Goal: Information Seeking & Learning: Learn about a topic

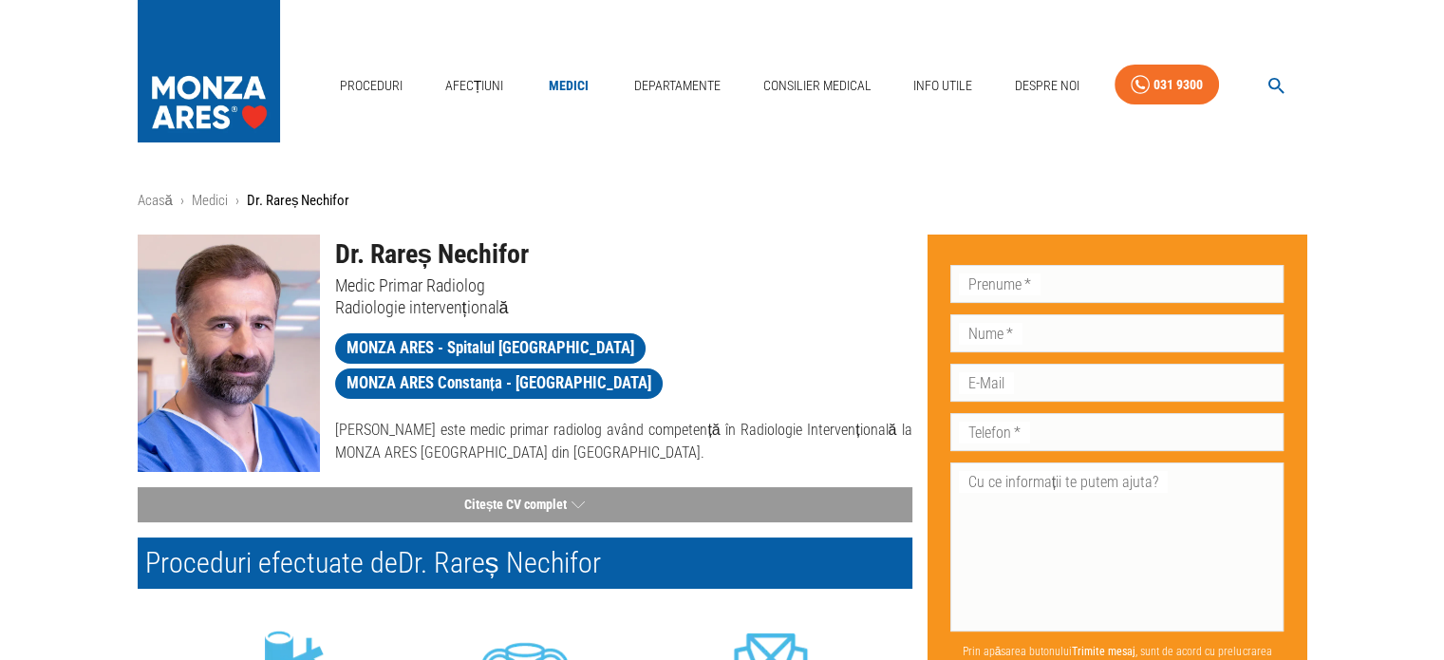
click at [1281, 85] on icon "button" at bounding box center [1277, 86] width 22 height 22
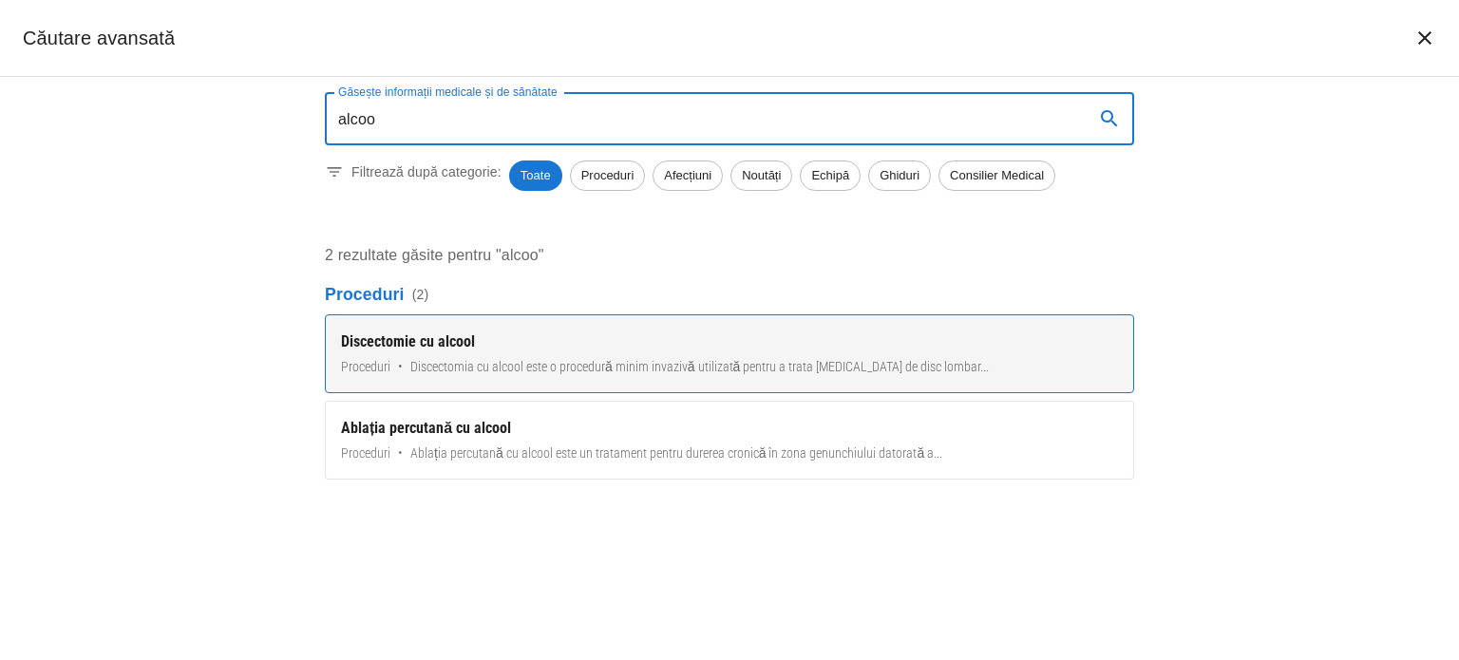
type input "alcoo"
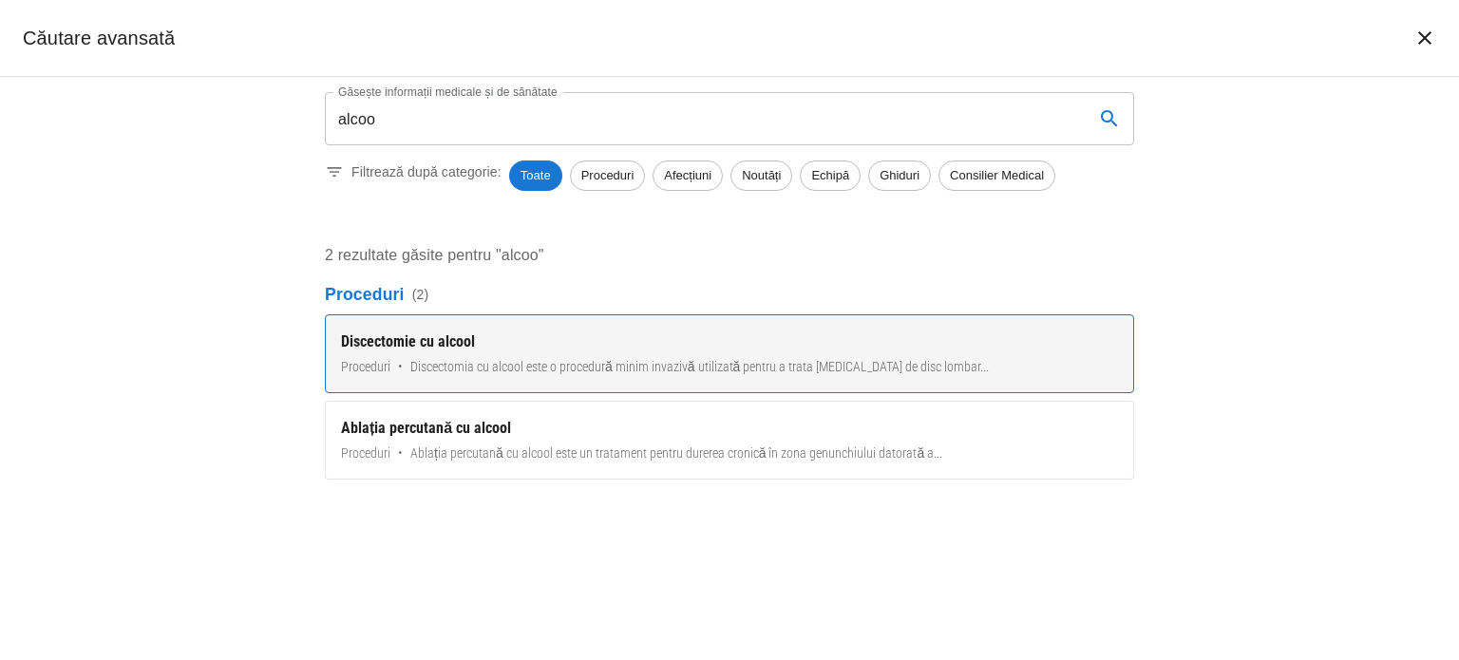
click at [775, 352] on div "Discectomie cu alcool" at bounding box center [729, 341] width 777 height 23
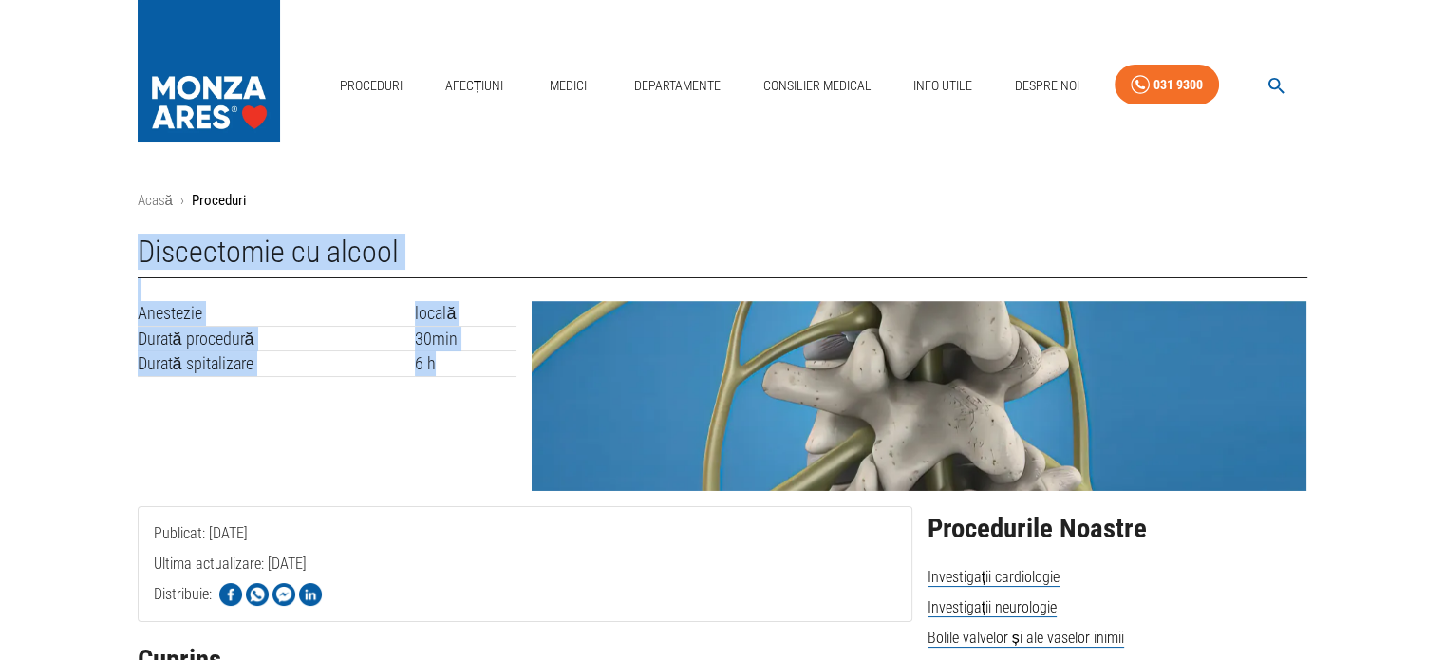
drag, startPoint x: 133, startPoint y: 255, endPoint x: 457, endPoint y: 370, distance: 343.9
copy div "Discectomie cu alcool Anestezie locală Durată procedură 30min Durată spitalizar…"
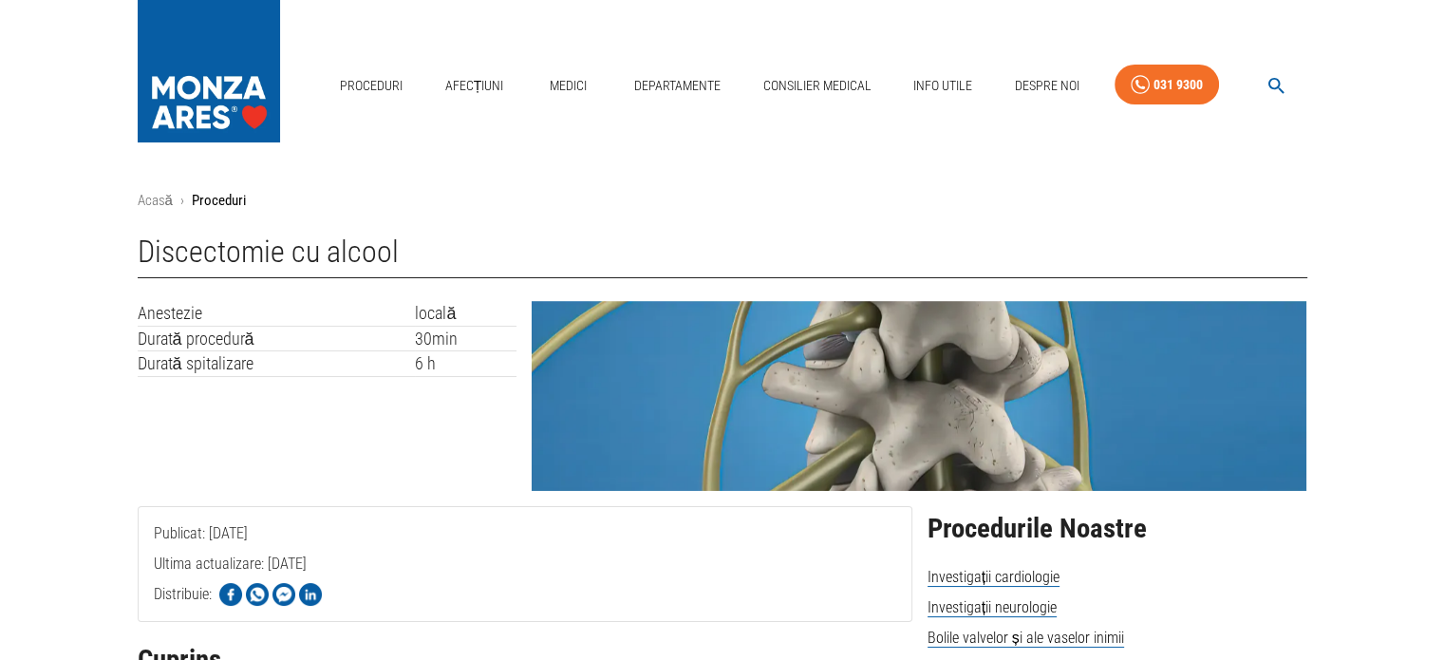
click at [328, 402] on div "Anestezie locală Durată procedură 30min Durată spitalizare 6 h" at bounding box center [320, 388] width 395 height 205
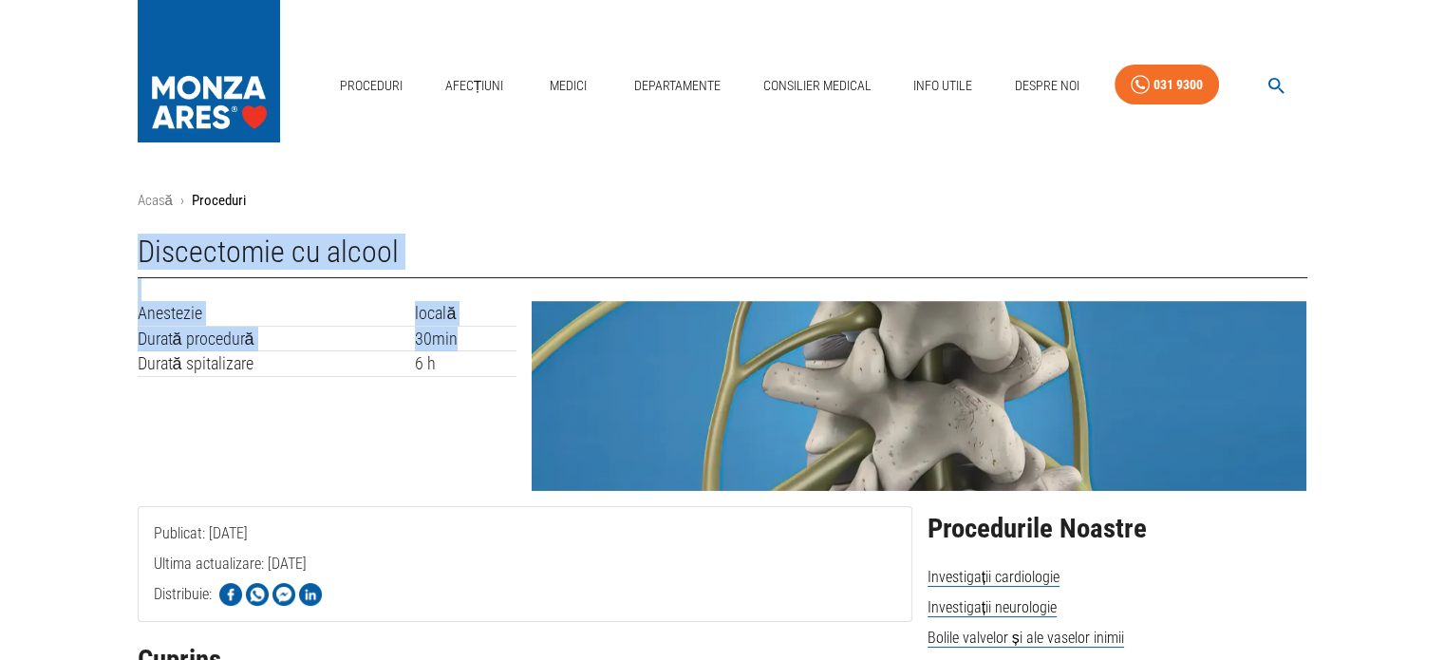
drag, startPoint x: 144, startPoint y: 244, endPoint x: 470, endPoint y: 349, distance: 342.4
copy div "Discectomie cu alcool Anestezie locală Durată procedură 30min"
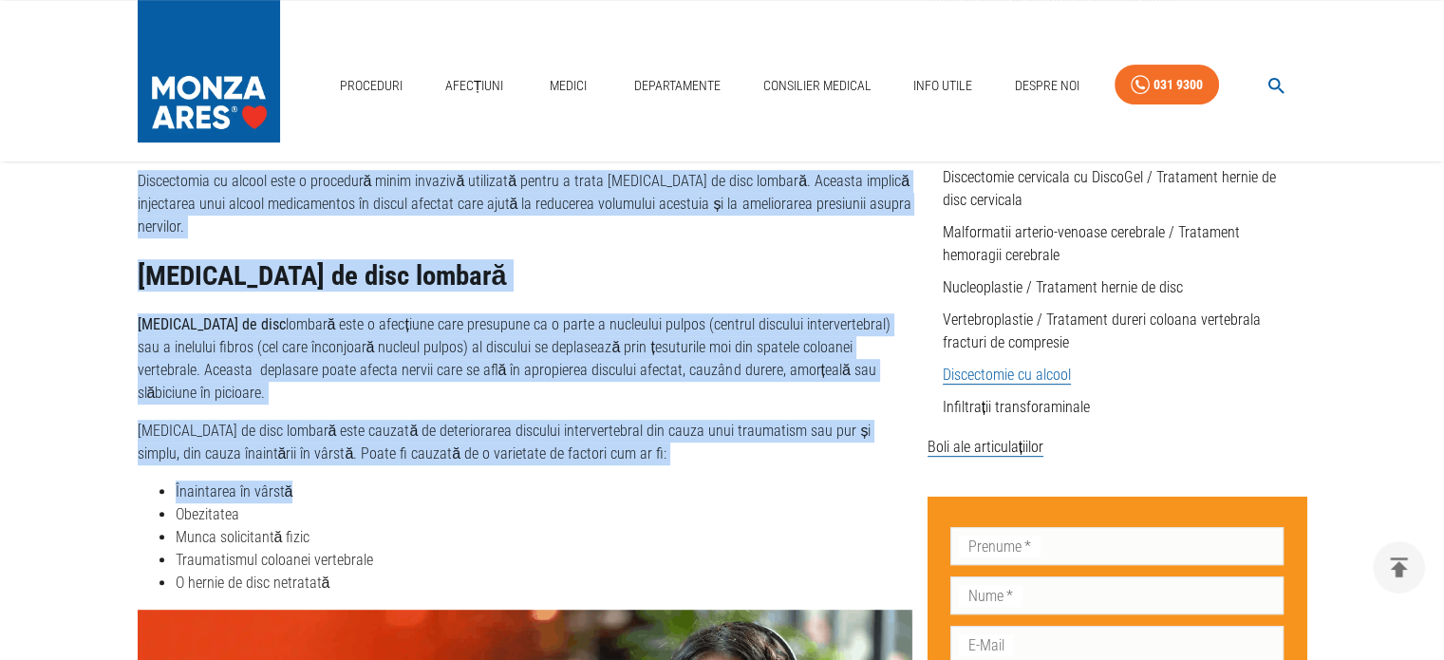
scroll to position [855, 0]
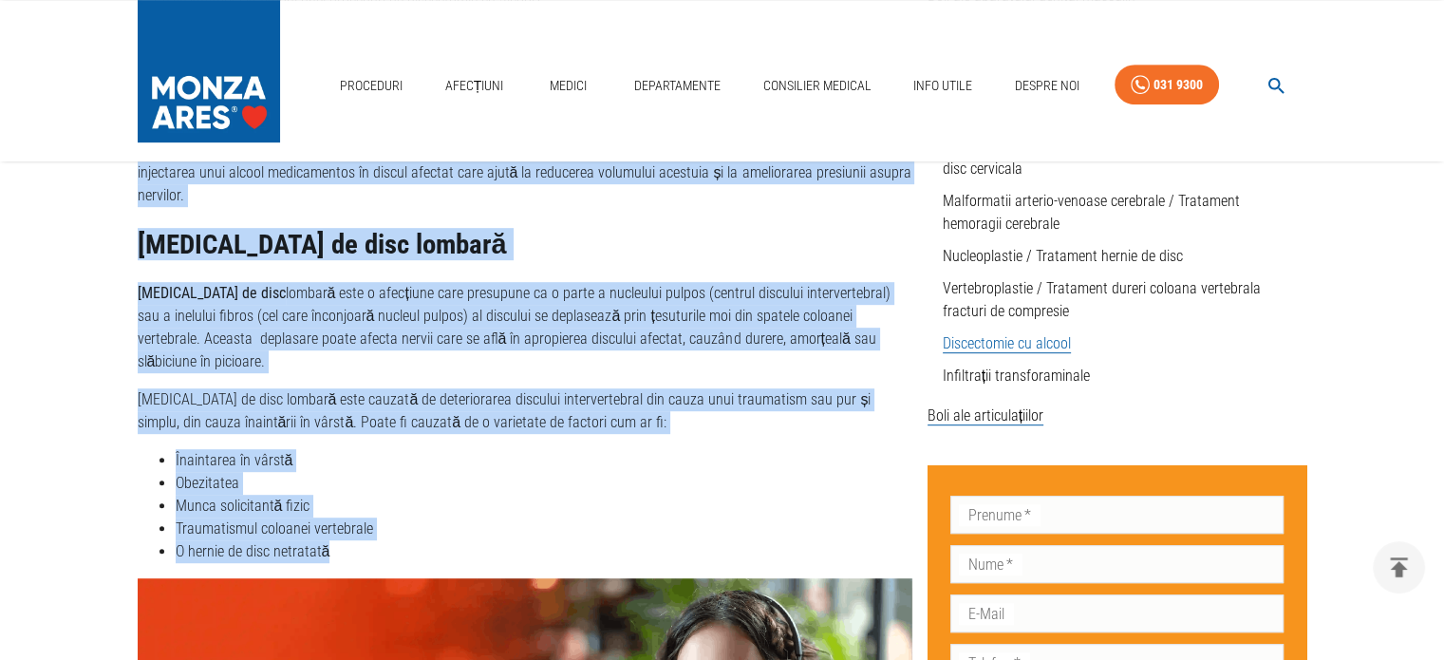
drag, startPoint x: 142, startPoint y: 286, endPoint x: 393, endPoint y: 506, distance: 333.8
click at [393, 506] on div "Generalități despre discectomia cu alcool Discectomia cu alcool este o procedur…" at bounding box center [525, 324] width 775 height 478
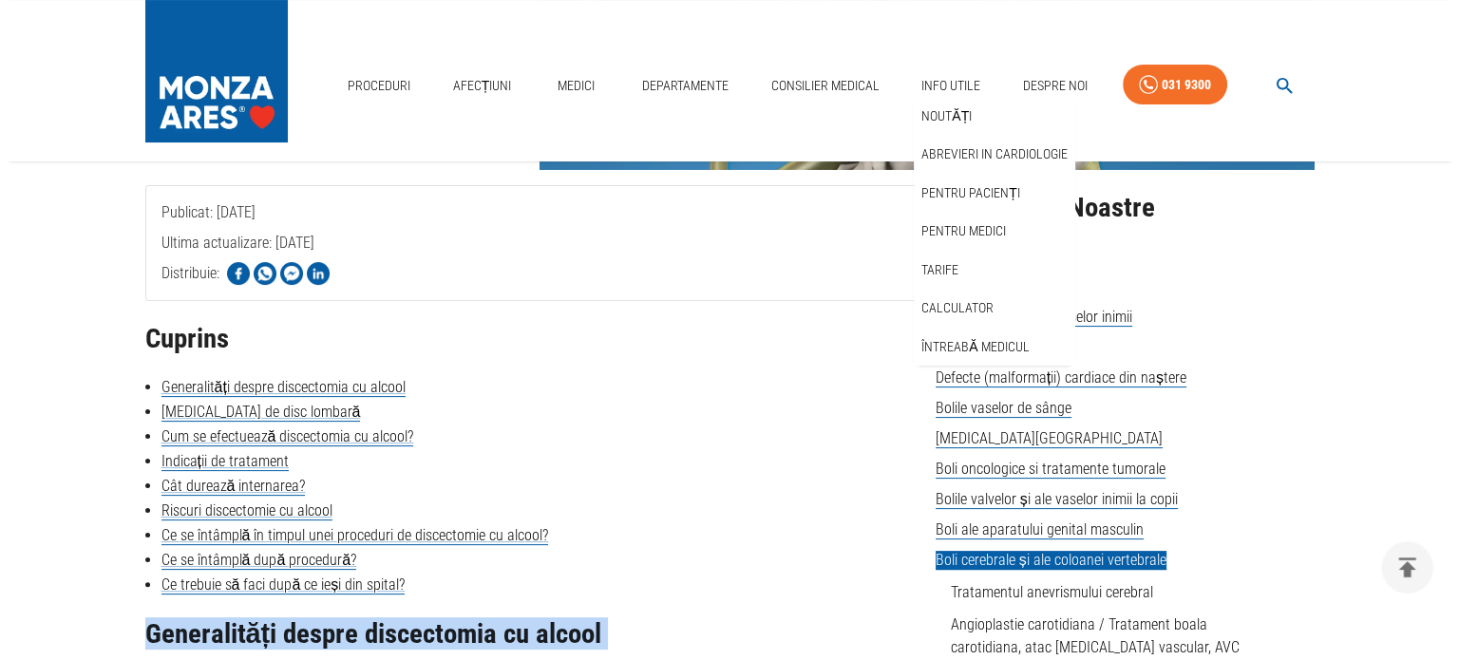
scroll to position [285, 0]
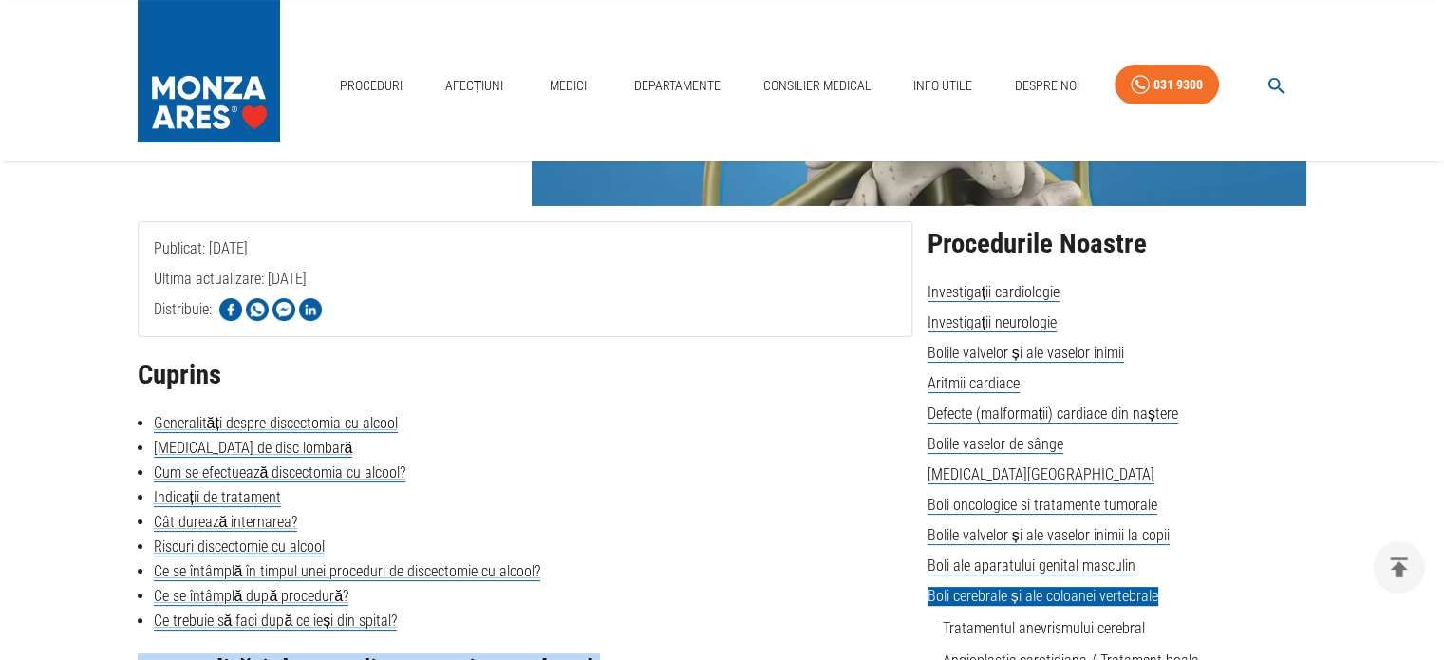
click at [1279, 76] on icon "button" at bounding box center [1277, 86] width 22 height 22
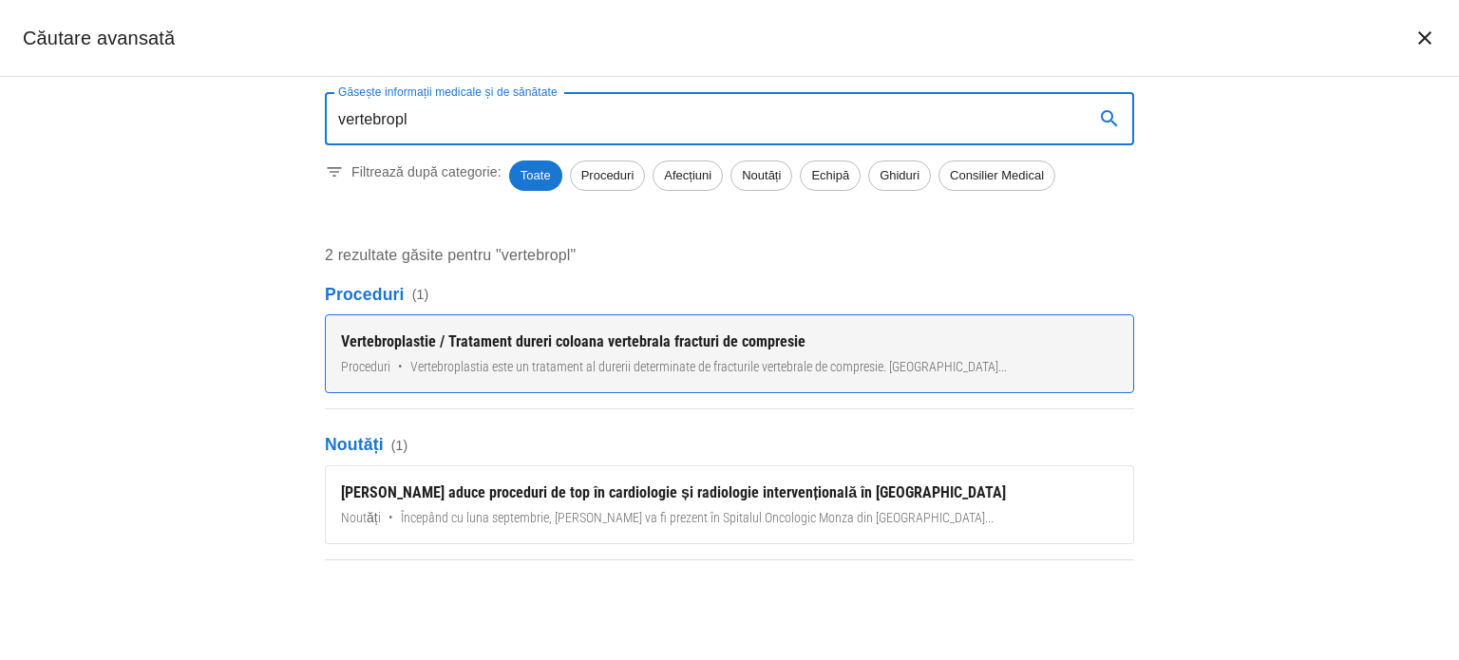
type input "vertebropl"
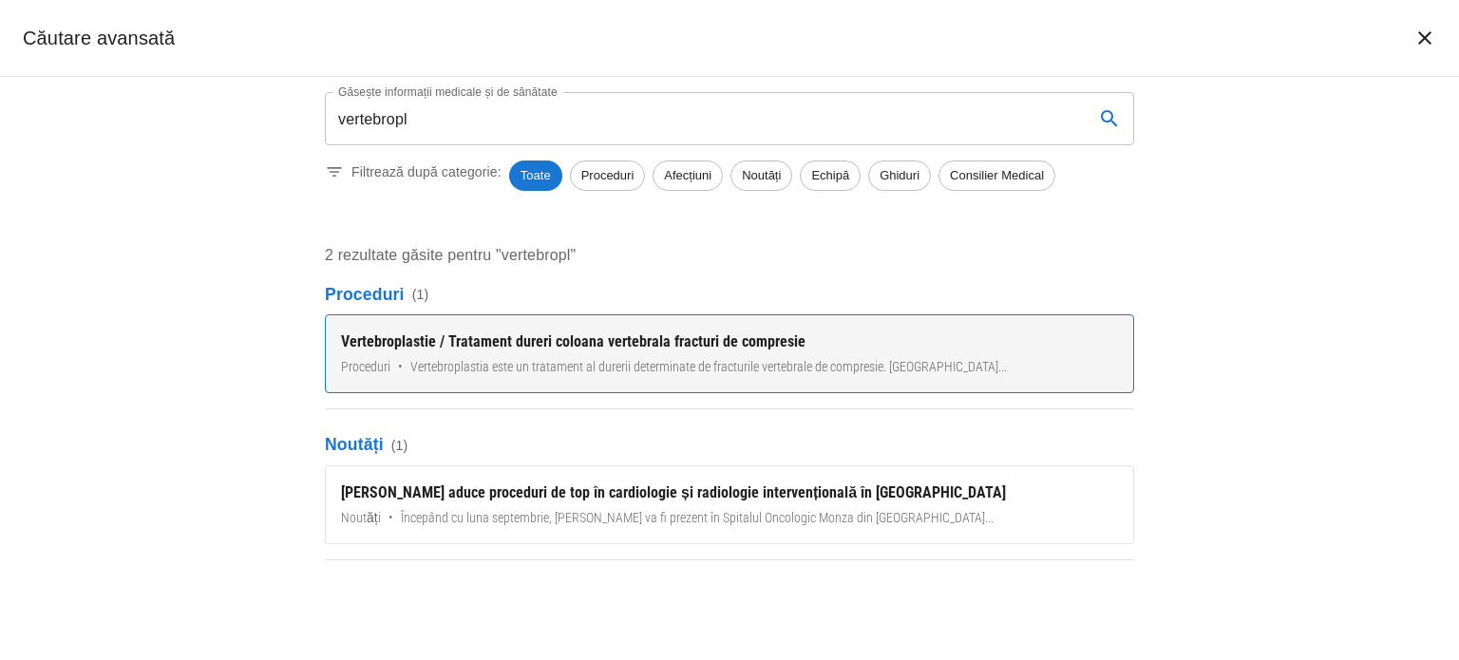
click at [751, 369] on span "Vertebroplastia este un tratament al durerii determinate de fracturile vertebra…" at bounding box center [708, 367] width 596 height 20
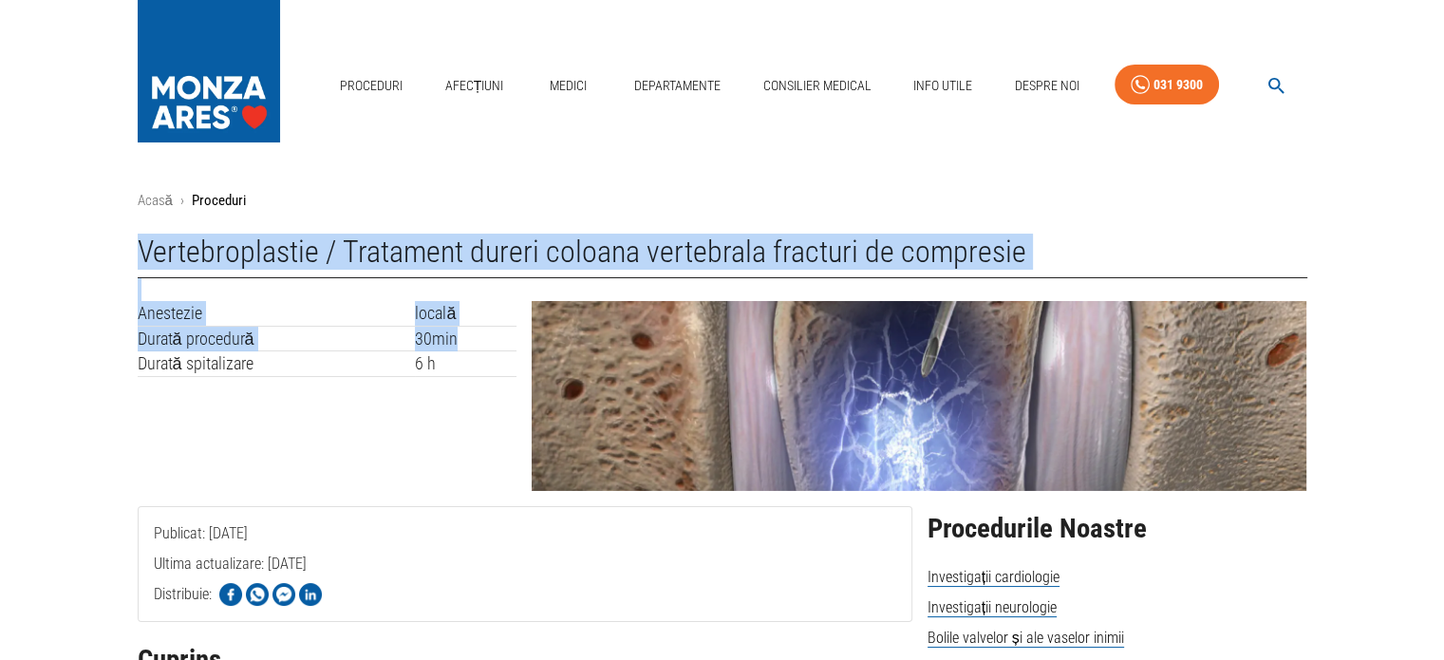
drag, startPoint x: 135, startPoint y: 252, endPoint x: 463, endPoint y: 333, distance: 338.6
copy div "Vertebroplastie / Tratament dureri coloana vertebrala fracturi de compresie Ane…"
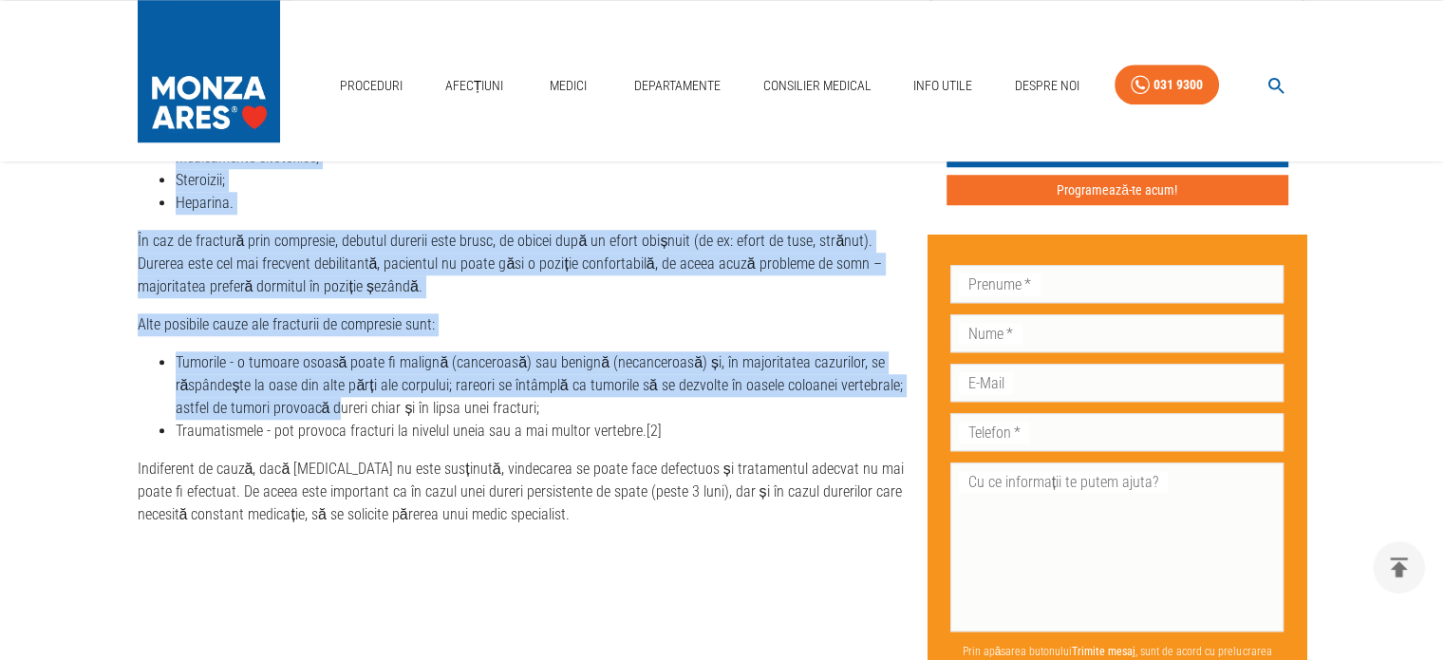
scroll to position [1709, 0]
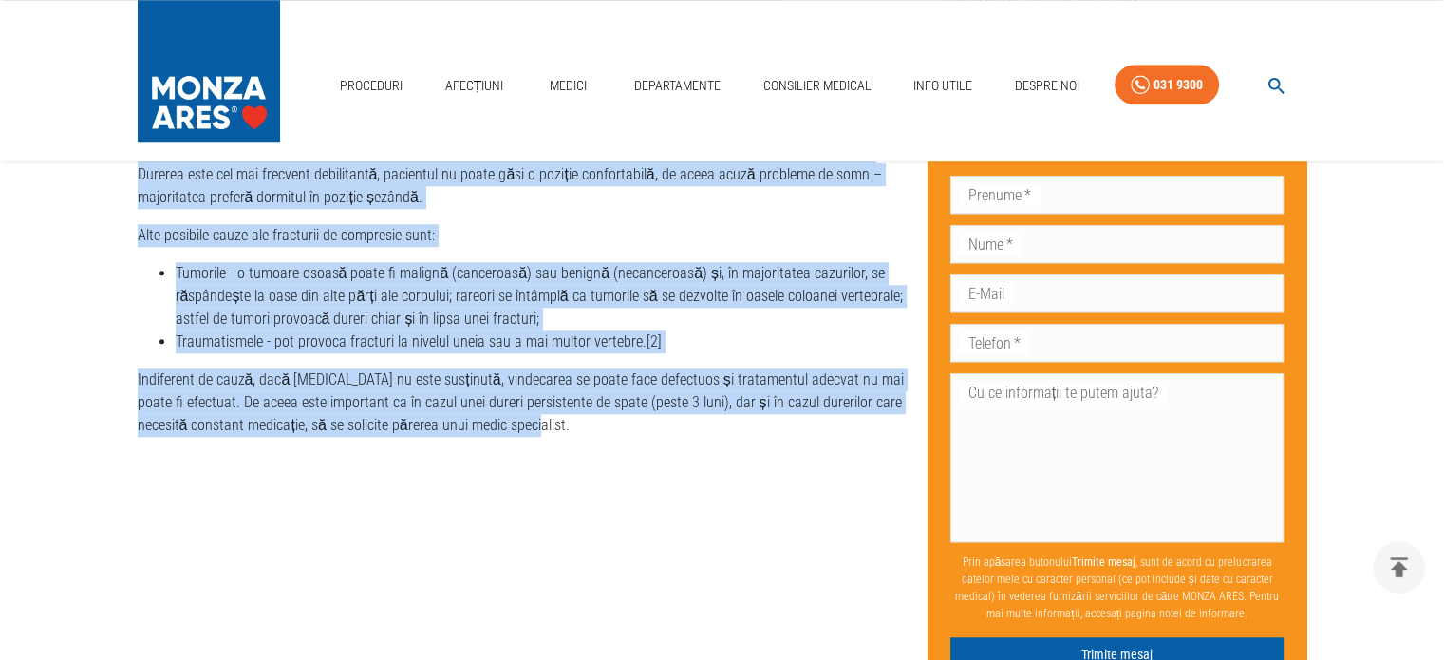
drag, startPoint x: 135, startPoint y: 248, endPoint x: 534, endPoint y: 426, distance: 437.0
copy div "Loremipsum do sitametco adi elitsedd eiusmodtem inci utlabor et do mag aliquae …"
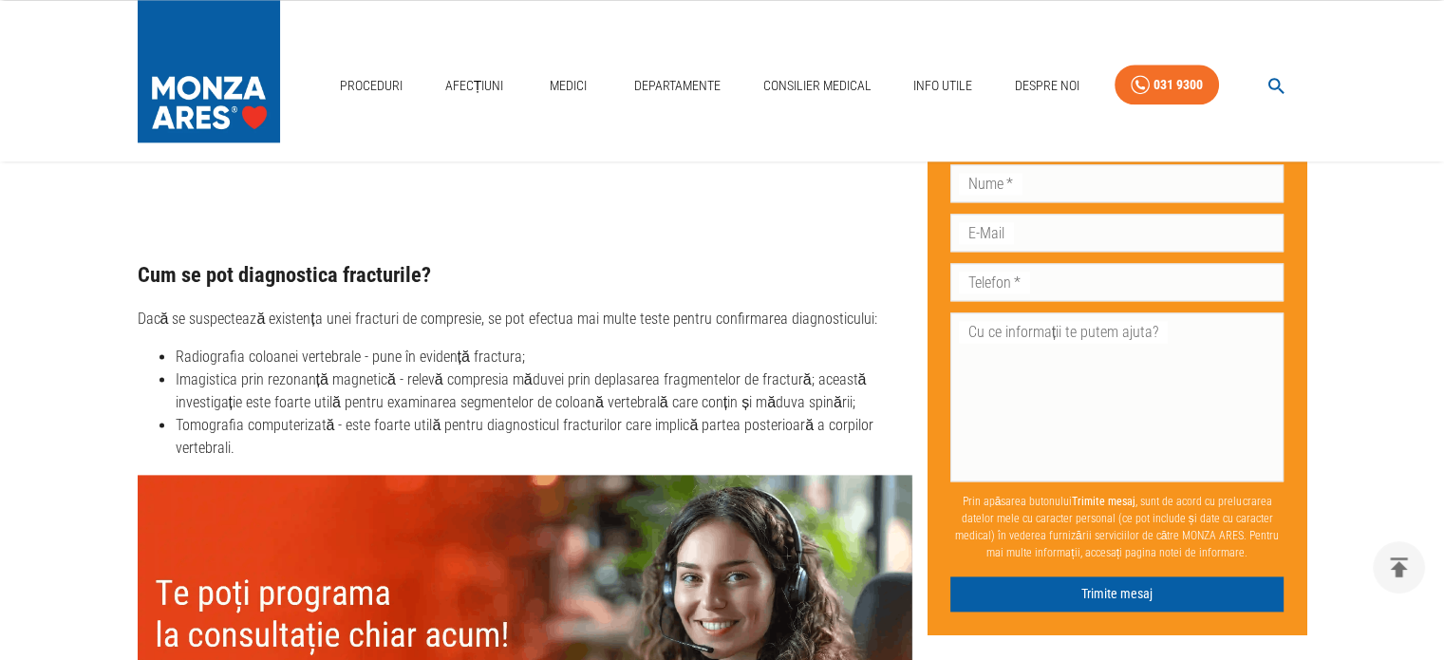
scroll to position [2374, 0]
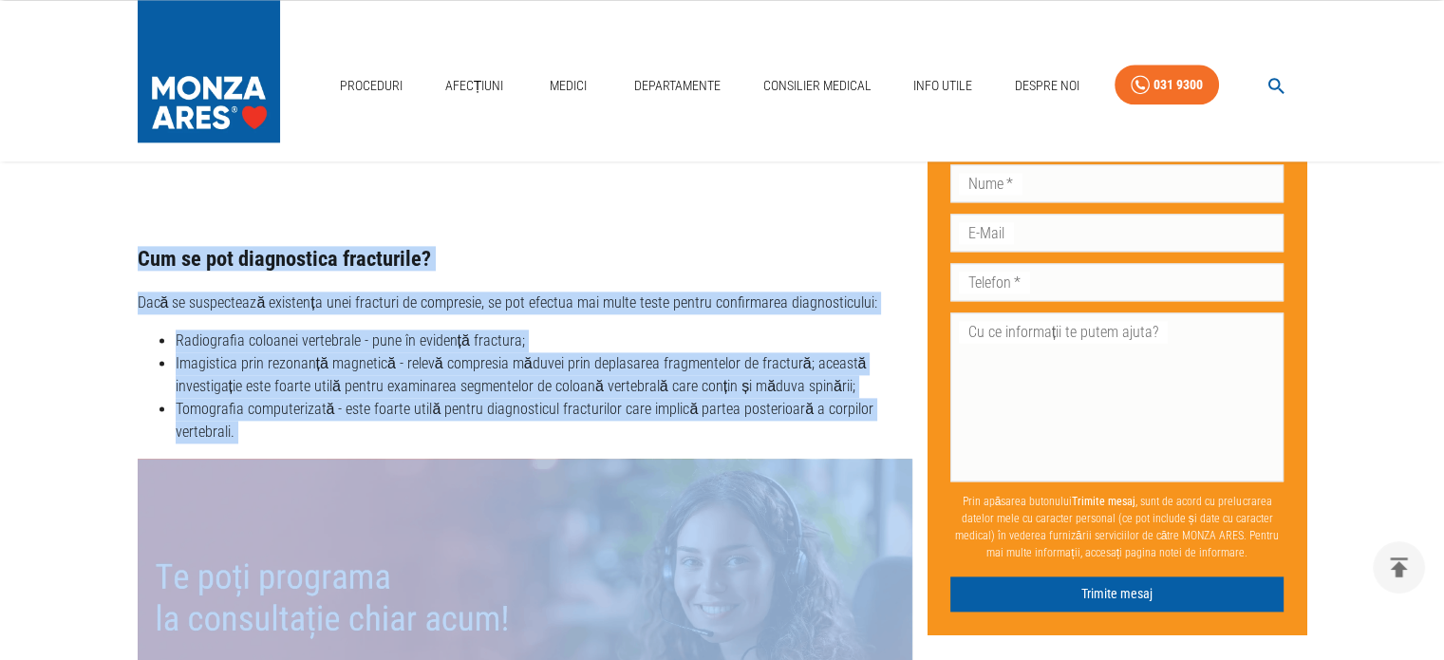
drag, startPoint x: 125, startPoint y: 255, endPoint x: 277, endPoint y: 443, distance: 242.5
copy div "Cum se pot diagnostica fracturile? Dacă se suspectează existența unei fracturi …"
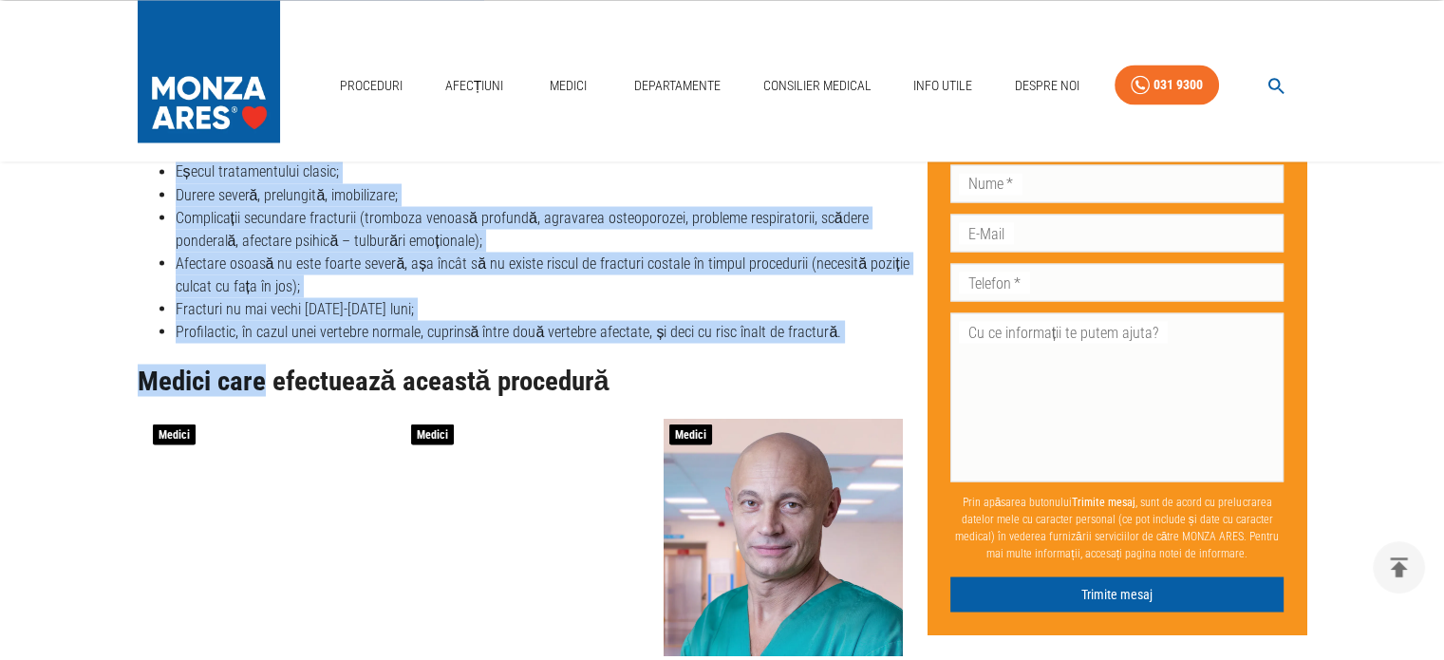
scroll to position [3419, 0]
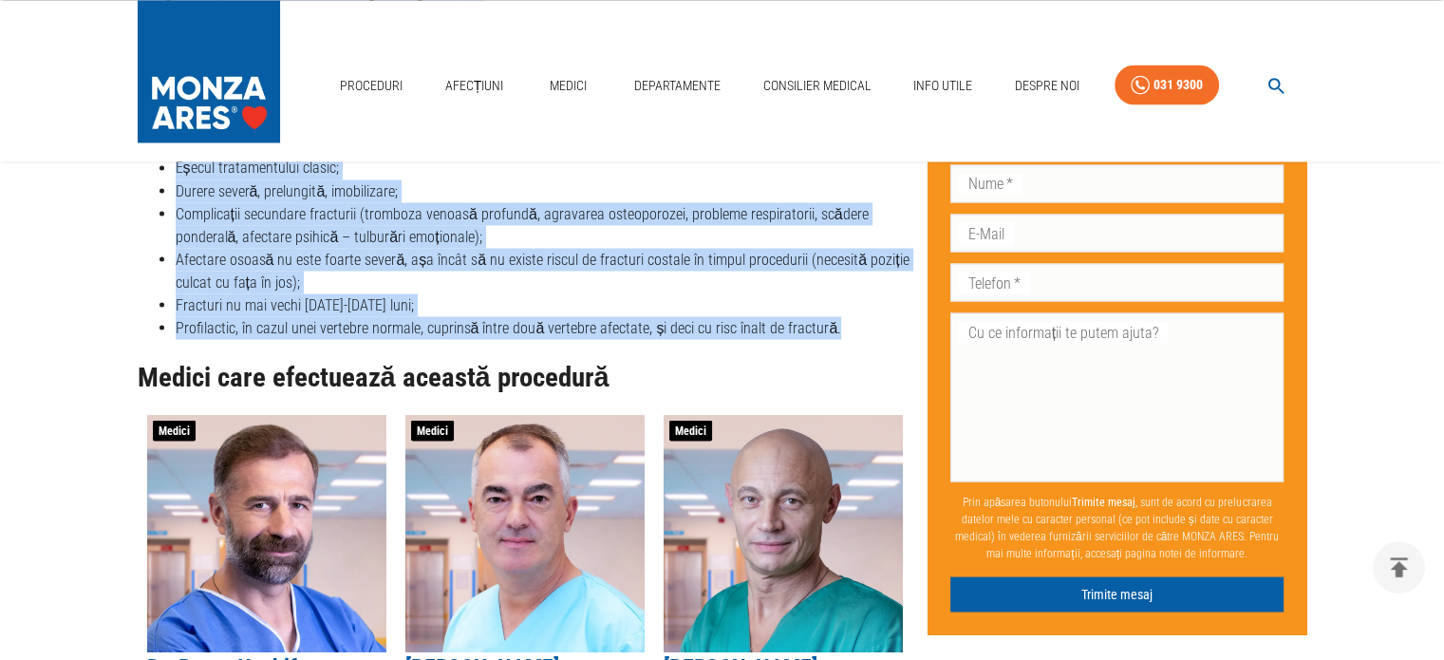
drag, startPoint x: 129, startPoint y: 323, endPoint x: 846, endPoint y: 325, distance: 717.0
click at [846, 325] on div "Publicat: [DATE] Ultima actualizare: [DATE] Distribuie: Cuprins Generalități de…" at bounding box center [518, 293] width 790 height 6473
copy div "Lo ipsu dolorsitametcon? Adipiscingelits doei t incididun utlab etdolore , magn…"
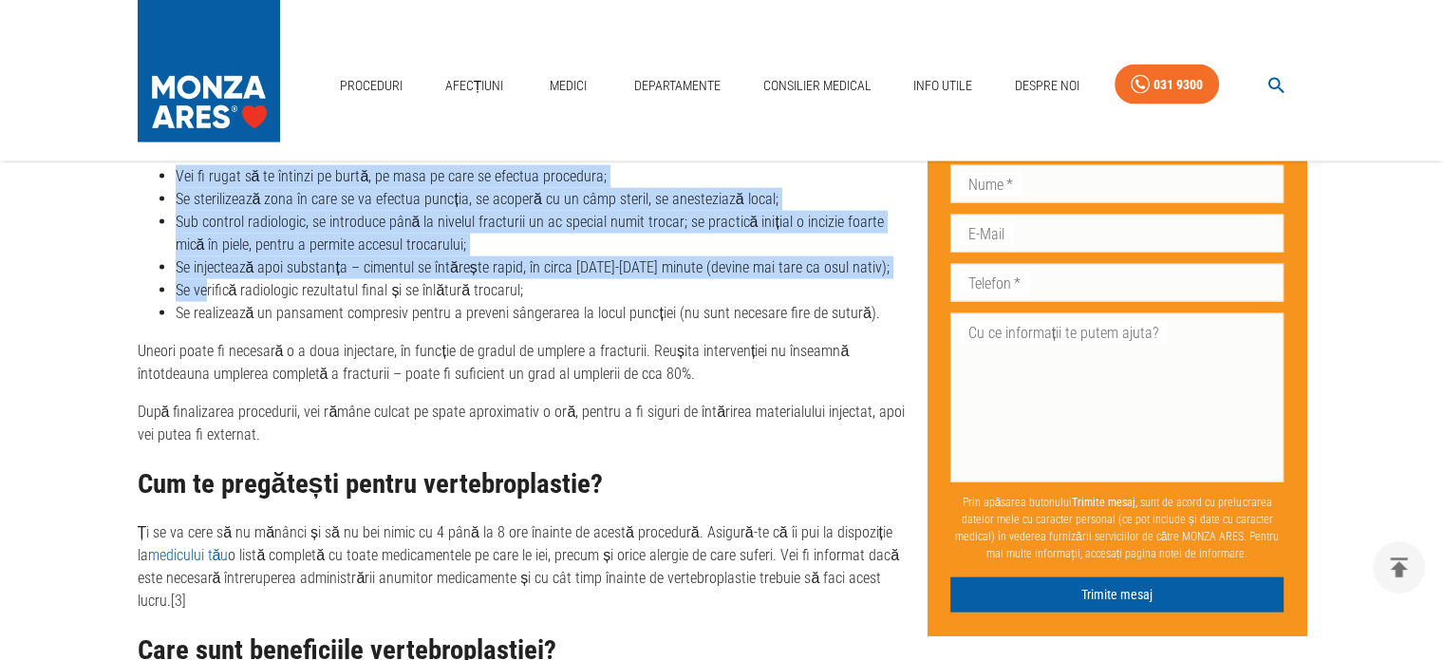
scroll to position [4179, 0]
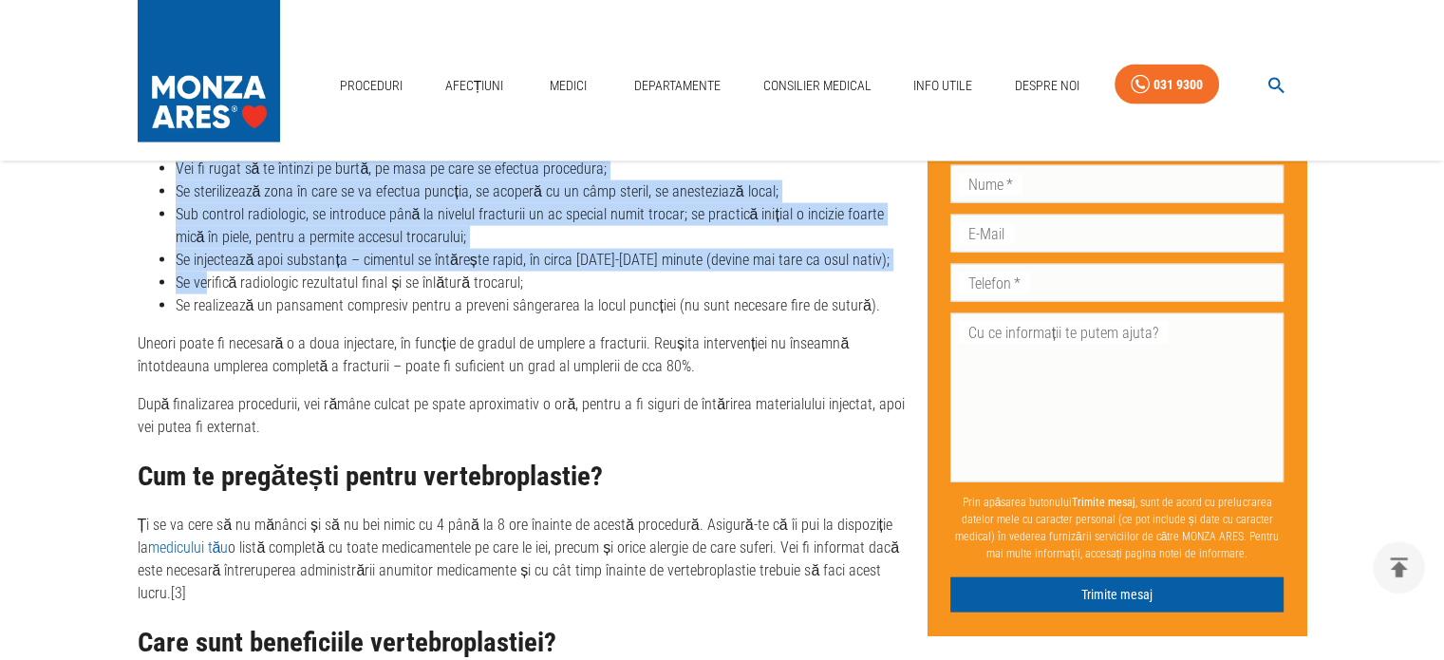
drag, startPoint x: 134, startPoint y: 250, endPoint x: 646, endPoint y: 361, distance: 523.8
copy div "Lo ip dolors ametconsectetur? Adipiscingelits do eiusmodtem in utla et dolorema…"
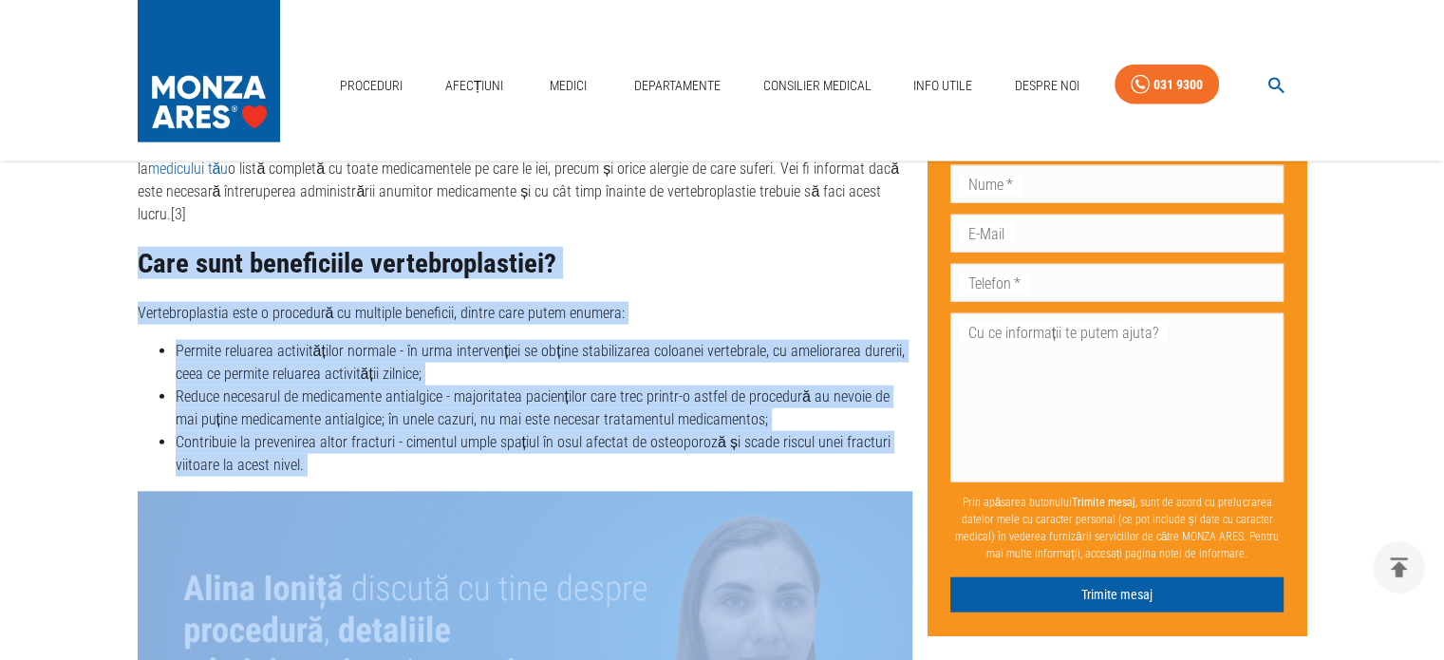
scroll to position [4558, 0]
drag, startPoint x: 141, startPoint y: 425, endPoint x: 391, endPoint y: 451, distance: 252.0
copy div "Care sunt beneficiile vertebroplastiei? Vertebroplastia este o procedură cu mul…"
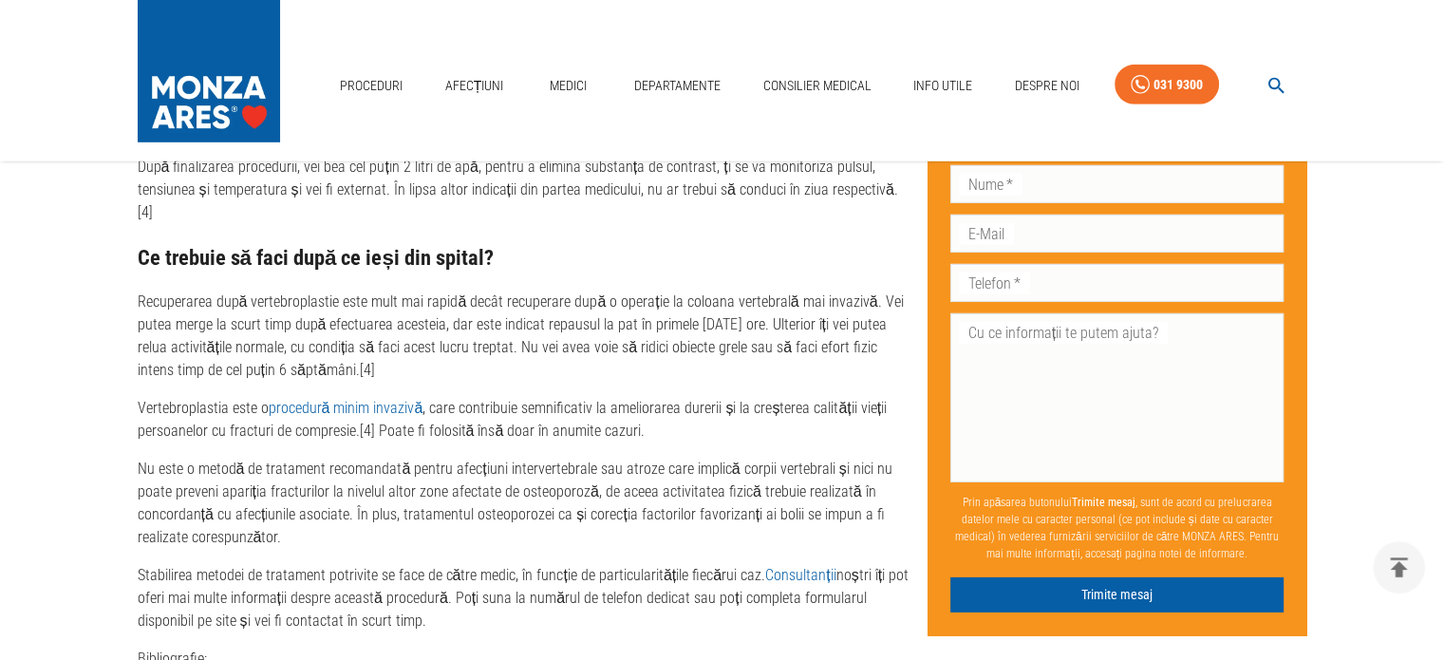
scroll to position [5888, 0]
